Goal: Understand process/instructions

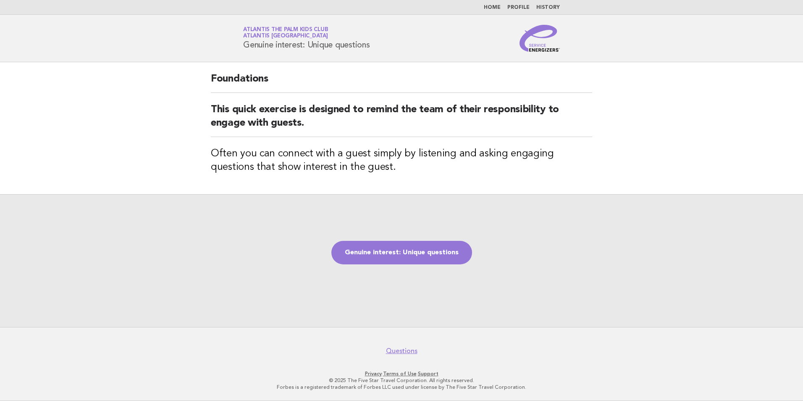
drag, startPoint x: 373, startPoint y: 47, endPoint x: 238, endPoint y: 42, distance: 134.9
click at [238, 42] on div "Service Energizers Atlantis The Palm Kids Club Atlantis Dubai Genuine interest:…" at bounding box center [401, 38] width 340 height 27
copy h1 "Genuine interest: Unique questions"
click at [442, 263] on link "Genuine interest: Unique questions" at bounding box center [401, 253] width 141 height 24
click at [436, 260] on link "Genuine interest: Unique questions" at bounding box center [401, 253] width 141 height 24
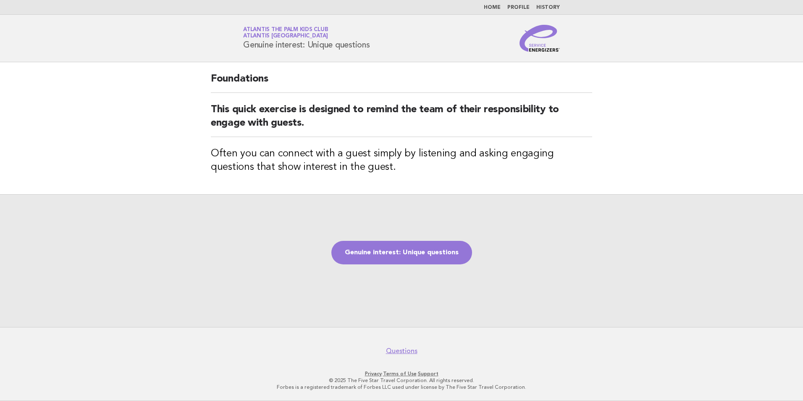
click at [378, 58] on header "Service Energizers Atlantis The Palm Kids Club Atlantis Dubai Genuine interest:…" at bounding box center [401, 38] width 803 height 47
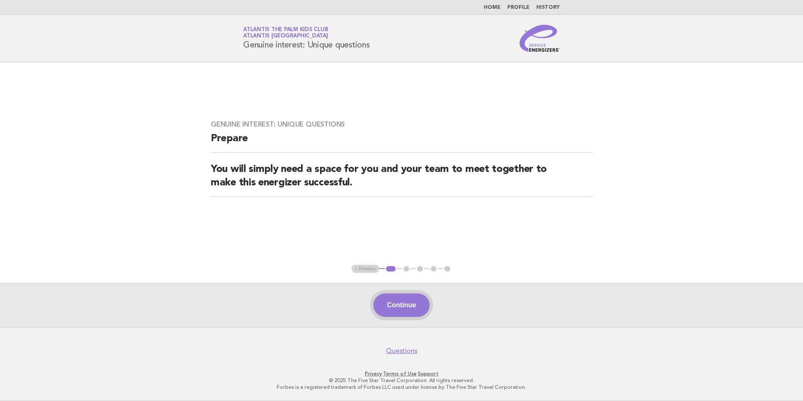
click at [397, 308] on button "Continue" at bounding box center [401, 305] width 56 height 24
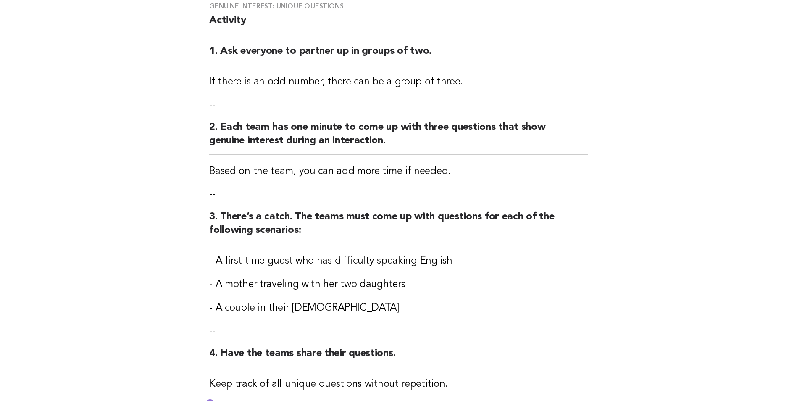
scroll to position [84, 0]
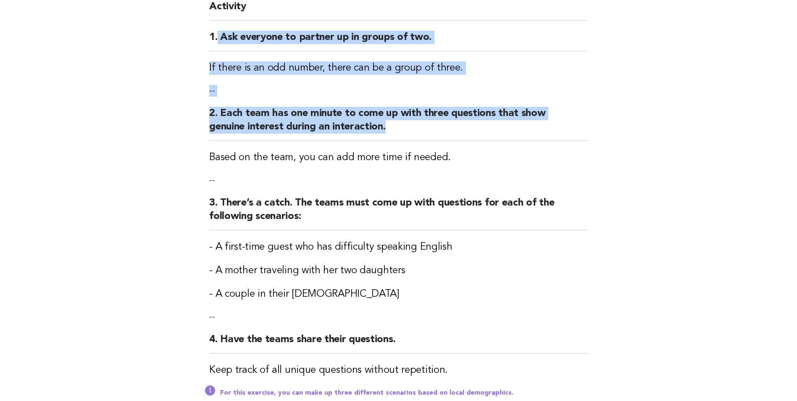
drag, startPoint x: 221, startPoint y: 37, endPoint x: 508, endPoint y: 122, distance: 299.7
click at [508, 122] on div "Genuine interest: Unique questions Activity 1. Ask everyone to partner up in gr…" at bounding box center [398, 197] width 399 height 439
click at [383, 135] on h2 "2. Each team has one minute to come up with three questions that show genuine i…" at bounding box center [398, 124] width 379 height 34
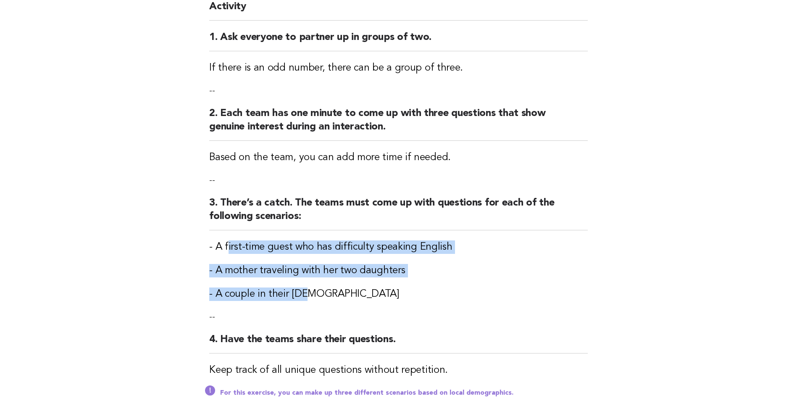
drag, startPoint x: 249, startPoint y: 245, endPoint x: 407, endPoint y: 286, distance: 163.5
click at [407, 286] on div "Genuine interest: Unique questions Activity 1. Ask everyone to partner up in gr…" at bounding box center [398, 197] width 399 height 439
drag, startPoint x: 407, startPoint y: 286, endPoint x: 319, endPoint y: 294, distance: 88.6
click at [319, 294] on h3 "- A couple in their [DEMOGRAPHIC_DATA]" at bounding box center [398, 293] width 379 height 13
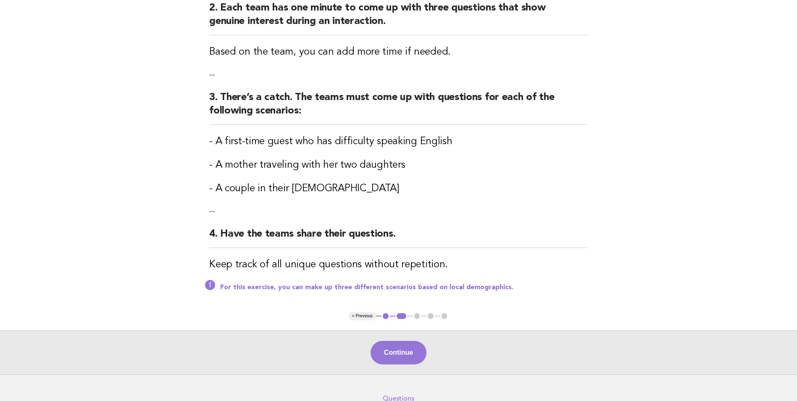
scroll to position [210, 0]
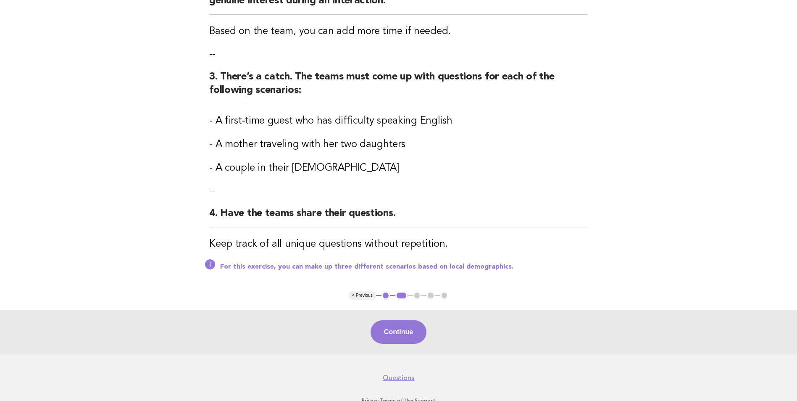
click at [117, 110] on main "Genuine interest: Unique questions Activity 1. Ask everyone to partner up in gr…" at bounding box center [398, 103] width 797 height 502
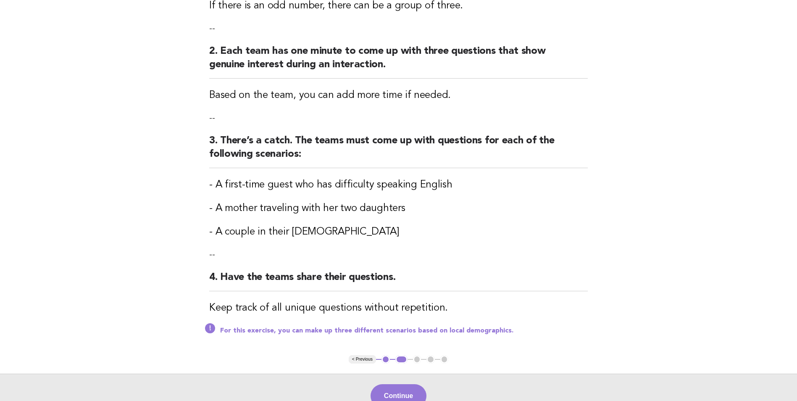
scroll to position [84, 0]
